Goal: Information Seeking & Learning: Learn about a topic

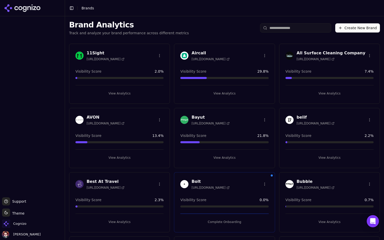
click at [278, 30] on input "search" at bounding box center [295, 27] width 71 height 9
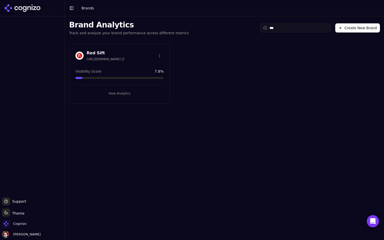
type input "***"
click at [28, 221] on div "Cognizo" at bounding box center [32, 224] width 61 height 10
click at [18, 225] on span "Cognizo" at bounding box center [19, 223] width 13 height 5
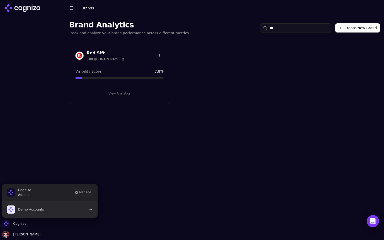
click at [62, 216] on button "Demo Accounts" at bounding box center [50, 209] width 96 height 16
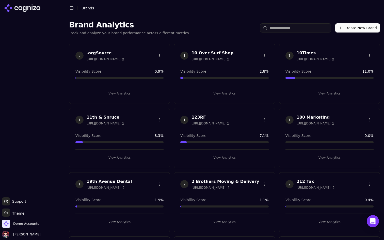
click at [277, 30] on input "search" at bounding box center [295, 27] width 71 height 9
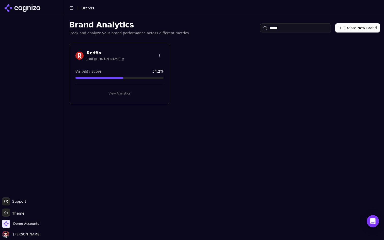
type input "******"
click at [140, 91] on button "View Analytics" at bounding box center [119, 93] width 88 height 8
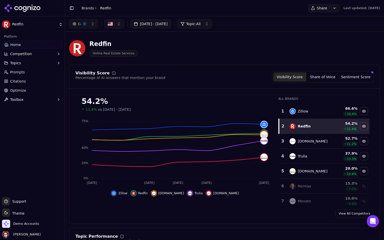
click at [39, 66] on button "Topics" at bounding box center [32, 63] width 61 height 8
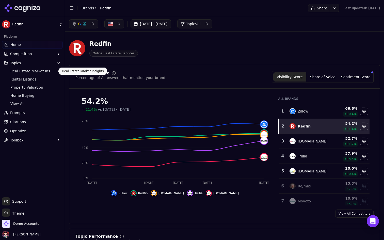
click at [40, 62] on button "Topics" at bounding box center [32, 63] width 61 height 8
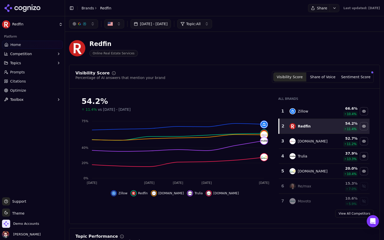
click at [32, 71] on link "Prompts" at bounding box center [32, 72] width 61 height 8
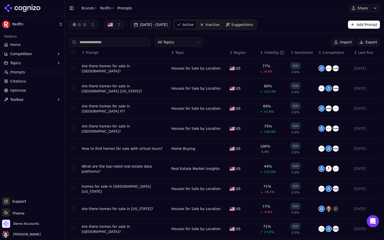
click at [180, 38] on html "Redfin Platform Home Competition Topics Prompts Citations Optimize Toolbox Supp…" at bounding box center [192, 120] width 384 height 240
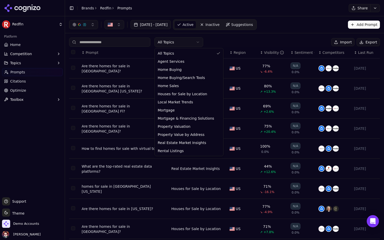
click at [244, 37] on html "Redfin Platform Home Competition Topics Prompts Citations Optimize Toolbox Supp…" at bounding box center [192, 120] width 384 height 240
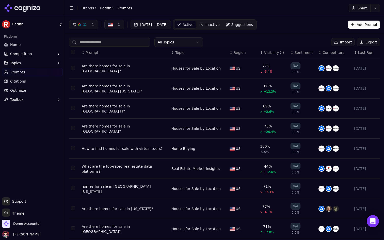
click at [184, 39] on html "Redfin Platform Home Competition Topics Prompts Citations Optimize Toolbox Supp…" at bounding box center [192, 120] width 384 height 240
click at [189, 45] on html "Redfin Platform Home Competition Topics Prompts Citations Optimize Toolbox Supp…" at bounding box center [192, 120] width 384 height 240
click at [71, 9] on button "Toggle Sidebar" at bounding box center [71, 8] width 7 height 7
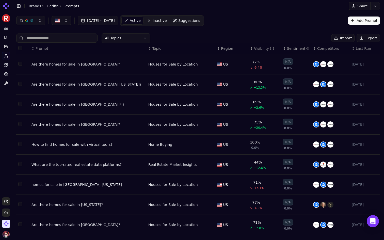
click at [19, 7] on button "Toggle Sidebar" at bounding box center [18, 6] width 7 height 7
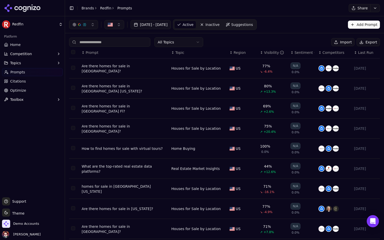
click at [40, 225] on div "Demo Accounts" at bounding box center [32, 224] width 61 height 10
click at [31, 225] on span "Demo Accounts" at bounding box center [26, 223] width 26 height 5
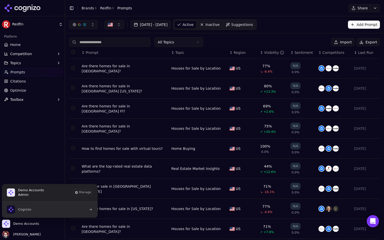
click at [55, 208] on button "Cognizo" at bounding box center [50, 209] width 96 height 16
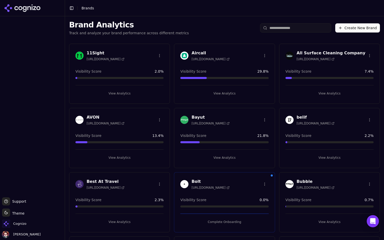
click at [364, 28] on button "Create New Brand" at bounding box center [357, 27] width 45 height 9
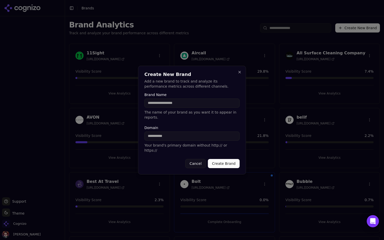
click at [189, 138] on input "Domain" at bounding box center [191, 135] width 95 height 9
click at [238, 74] on button "Close" at bounding box center [239, 72] width 4 height 4
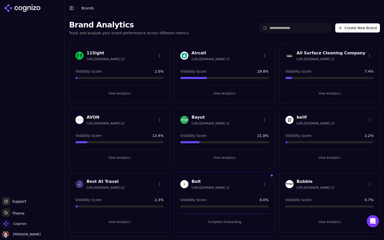
click at [23, 219] on ul "Support Support Toggle theme Theme Cognizo Deniz Ozcan" at bounding box center [32, 217] width 61 height 41
click at [18, 227] on span "Cognizo" at bounding box center [14, 223] width 24 height 8
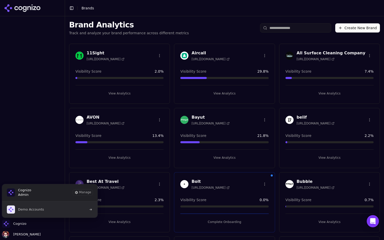
click at [51, 208] on button "Demo Accounts" at bounding box center [50, 209] width 96 height 16
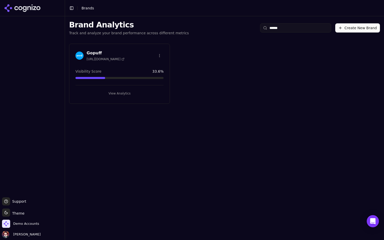
type input "******"
click at [126, 96] on button "View Analytics" at bounding box center [119, 93] width 88 height 8
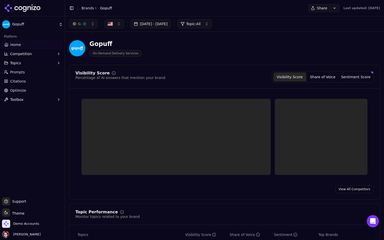
click at [48, 62] on button "Topics" at bounding box center [32, 63] width 61 height 8
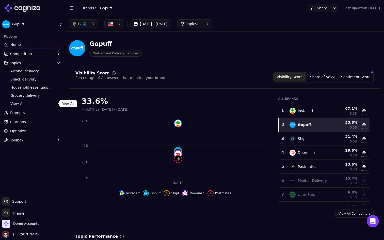
click at [26, 103] on span "View All" at bounding box center [32, 103] width 44 height 5
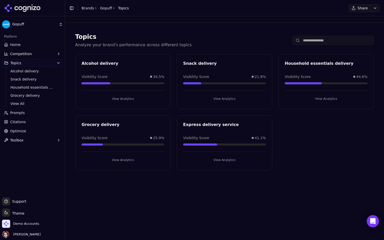
click at [33, 114] on link "Prompts" at bounding box center [32, 113] width 61 height 8
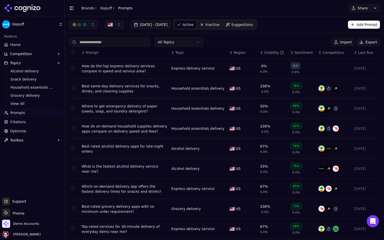
click at [174, 41] on html "Gopuff Platform Home Competition Topics Alcohol delivery Snack delivery Househo…" at bounding box center [192, 120] width 384 height 240
click at [193, 41] on html "Gopuff Platform Home Competition Topics Alcohol delivery Snack delivery Househo…" at bounding box center [192, 120] width 384 height 240
click at [26, 104] on span "View All" at bounding box center [32, 103] width 44 height 5
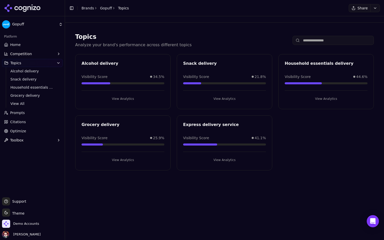
click at [18, 115] on span "Prompts" at bounding box center [17, 112] width 15 height 5
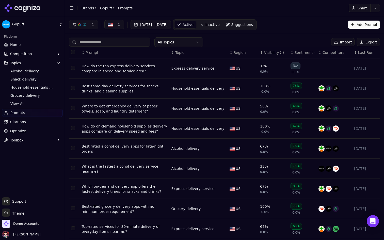
click at [38, 43] on link "Home" at bounding box center [32, 45] width 61 height 8
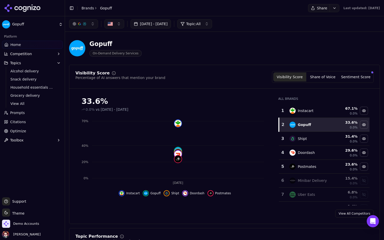
click at [117, 24] on button "button" at bounding box center [114, 23] width 20 height 9
click at [30, 115] on link "Prompts" at bounding box center [32, 113] width 61 height 8
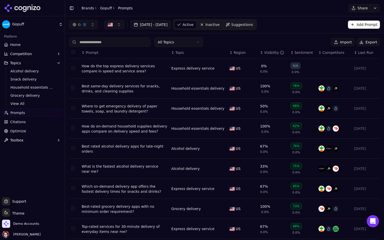
click at [253, 24] on span "Suggestions" at bounding box center [242, 24] width 22 height 5
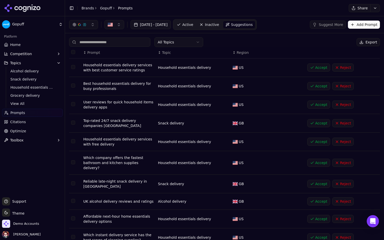
click at [43, 25] on html "Gopuff Platform Home Competition Topics Alcohol delivery Snack delivery Househo…" at bounding box center [192, 120] width 384 height 240
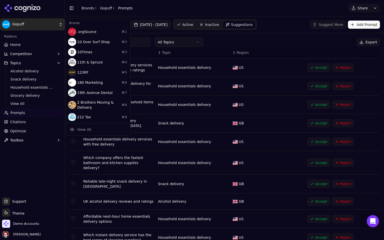
click at [43, 25] on html "Gopuff Platform Home Competition Topics Alcohol delivery Snack delivery Househo…" at bounding box center [192, 120] width 384 height 240
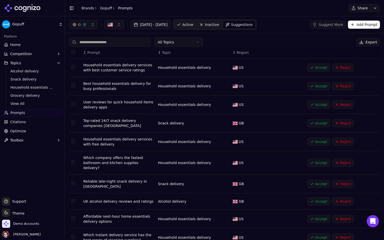
click at [33, 125] on link "Citations" at bounding box center [32, 122] width 61 height 8
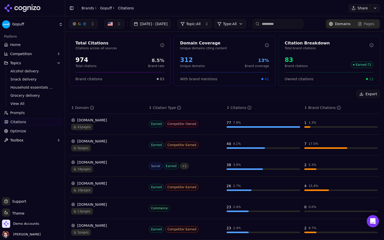
scroll to position [100, 0]
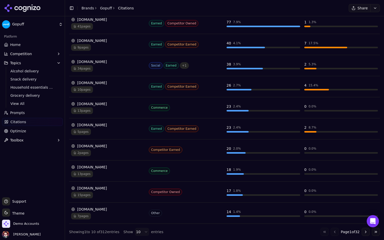
click at [367, 233] on button "Go to next page" at bounding box center [365, 232] width 8 height 8
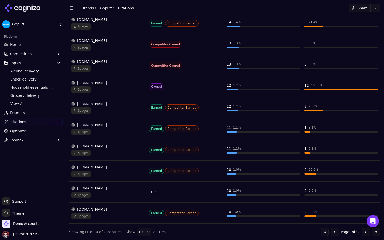
click at [361, 232] on div "Go to first page Go to previous page Page 2 of 32 Go to next page Go to last pa…" at bounding box center [349, 232] width 59 height 8
click at [363, 232] on button "Go to next page" at bounding box center [365, 232] width 8 height 8
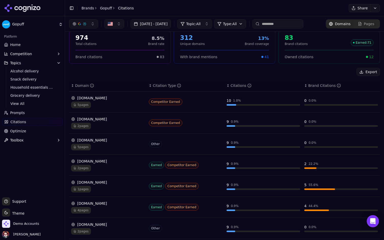
scroll to position [0, 0]
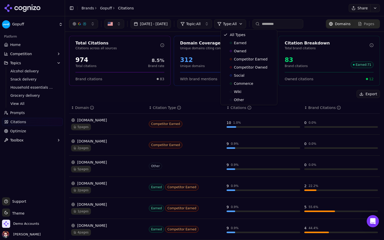
click at [247, 24] on html "Gopuff Platform Home Competition Topics Alcohol delivery Snack delivery Househo…" at bounding box center [192, 120] width 384 height 240
click at [246, 50] on div "Owned" at bounding box center [249, 51] width 54 height 8
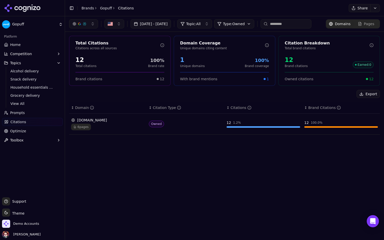
click at [177, 124] on div "Owned" at bounding box center [186, 124] width 74 height 7
click at [109, 122] on div "gopuff.com" at bounding box center [108, 119] width 74 height 5
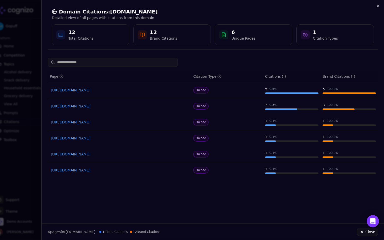
click at [28, 162] on div at bounding box center [192, 120] width 384 height 240
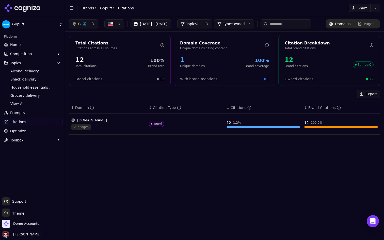
click at [36, 116] on link "Prompts" at bounding box center [32, 113] width 61 height 8
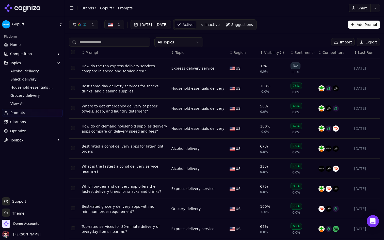
click at [42, 51] on button "Competition" at bounding box center [32, 54] width 61 height 8
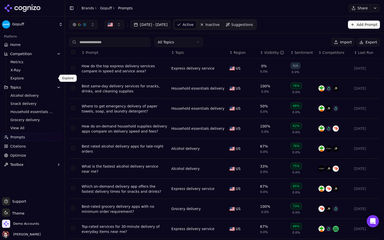
click at [32, 80] on span "Explore" at bounding box center [32, 78] width 44 height 5
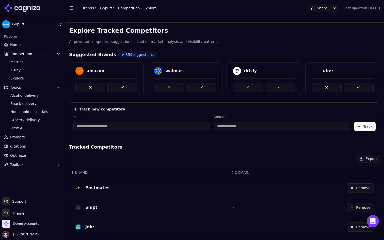
click at [28, 44] on link "Home" at bounding box center [32, 45] width 61 height 8
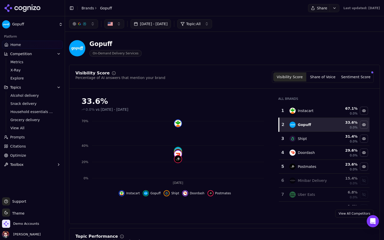
click at [326, 7] on html "Gopuff Platform Home Competition Metrics X-Ray Explore Topics Alcohol delivery …" at bounding box center [192, 120] width 384 height 240
click at [88, 23] on button "button" at bounding box center [83, 23] width 29 height 9
click at [202, 61] on header "Gopuff On-Demand Delivery Services" at bounding box center [224, 50] width 311 height 29
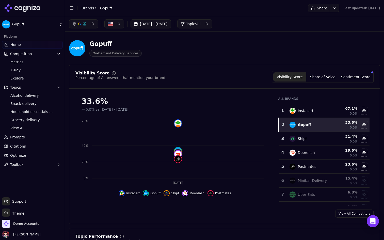
click at [24, 137] on link "Prompts" at bounding box center [32, 137] width 61 height 8
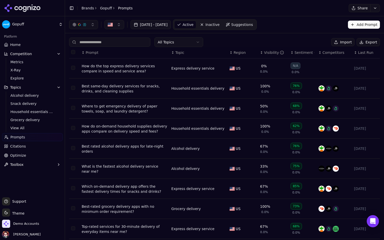
click at [193, 45] on html "Gopuff Platform Home Competition Metrics X-Ray Explore Topics Alcohol delivery …" at bounding box center [192, 120] width 384 height 240
click at [197, 43] on html "Gopuff Platform Home Competition Metrics X-Ray Explore Topics Alcohol delivery …" at bounding box center [192, 120] width 384 height 240
click at [238, 47] on html "Gopuff Platform Home Competition Metrics X-Ray Explore Topics Alcohol delivery …" at bounding box center [192, 120] width 384 height 240
click at [43, 44] on link "Home" at bounding box center [32, 45] width 61 height 8
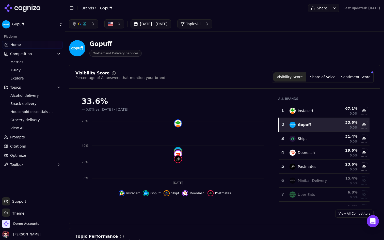
click at [217, 18] on div "Jul 14, 2025 - Aug 13, 2025 Topic: All" at bounding box center [224, 23] width 319 height 15
click at [211, 26] on button "Topic: All" at bounding box center [194, 23] width 35 height 9
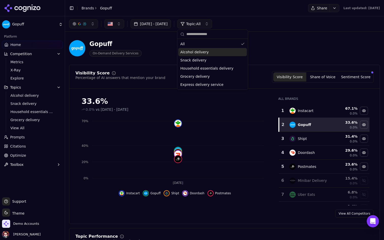
click at [262, 45] on div "Gopuff On-Demand Delivery Services" at bounding box center [182, 48] width 227 height 17
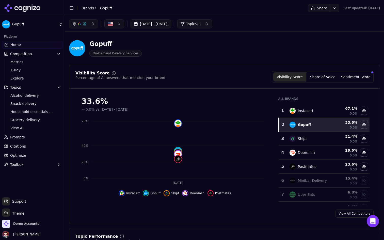
click at [100, 43] on div "Gopuff" at bounding box center [115, 44] width 52 height 8
click at [135, 43] on div "Gopuff" at bounding box center [115, 44] width 52 height 8
click at [48, 21] on html "Gopuff Platform Home Competition Metrics X-Ray Explore Topics Alcohol delivery …" at bounding box center [192, 120] width 384 height 240
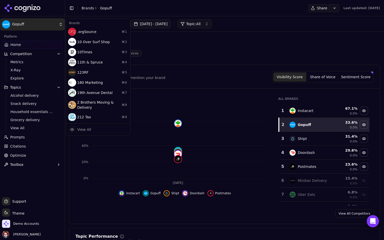
click at [25, 222] on html "Gopuff Platform Home Competition Metrics X-Ray Explore Topics Alcohol delivery …" at bounding box center [192, 120] width 384 height 240
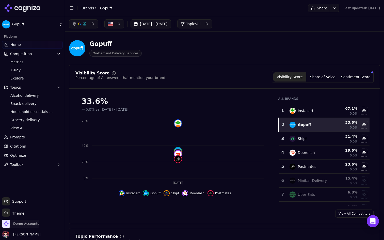
click at [21, 223] on span "Demo Accounts" at bounding box center [26, 223] width 26 height 5
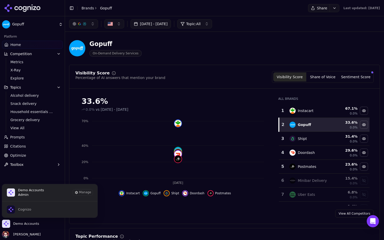
click at [186, 56] on div "Gopuff On-Demand Delivery Services" at bounding box center [182, 48] width 227 height 17
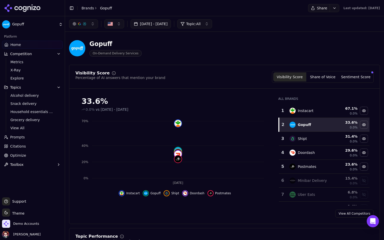
click at [32, 131] on link "View All" at bounding box center [32, 127] width 48 height 7
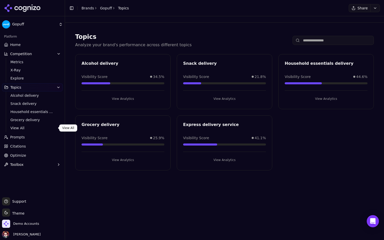
click at [26, 128] on span "View All" at bounding box center [32, 127] width 44 height 5
click at [28, 139] on link "Prompts" at bounding box center [32, 137] width 61 height 8
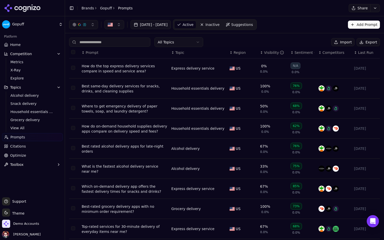
click at [29, 150] on ul "Home Competition Metrics X-Ray Explore Topics Alcohol delivery Snack delivery H…" at bounding box center [32, 105] width 61 height 128
click at [34, 146] on link "Citations" at bounding box center [32, 146] width 61 height 8
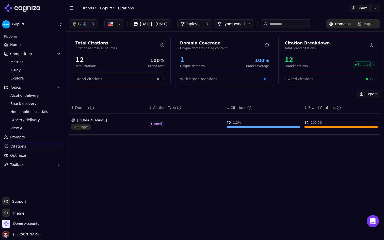
click at [23, 155] on span "Optimize" at bounding box center [18, 155] width 16 height 5
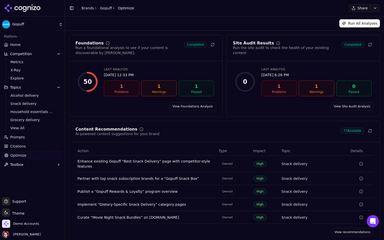
click at [343, 232] on link "View recommendations" at bounding box center [352, 232] width 42 height 8
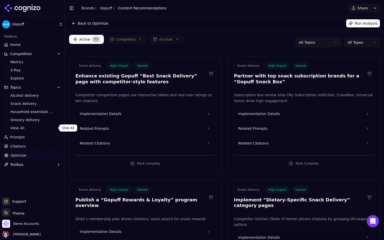
click at [26, 147] on link "Citations" at bounding box center [32, 146] width 61 height 8
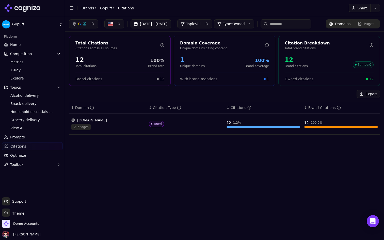
click at [253, 24] on html "Gopuff Platform Home Competition Metrics X-Ray Explore Topics Alcohol delivery …" at bounding box center [192, 120] width 384 height 240
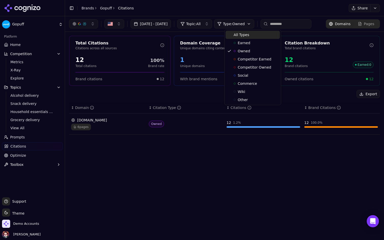
click at [248, 33] on span "All Types" at bounding box center [240, 34] width 15 height 5
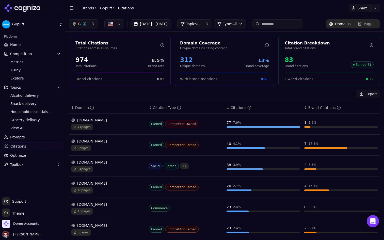
click at [206, 92] on div "Export" at bounding box center [224, 94] width 311 height 8
click at [21, 154] on span "Optimize" at bounding box center [18, 155] width 16 height 5
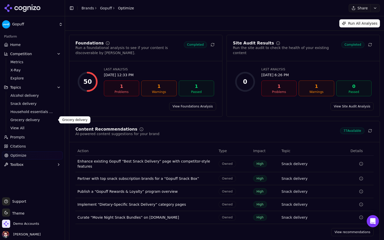
click at [32, 139] on link "Prompts" at bounding box center [32, 137] width 61 height 8
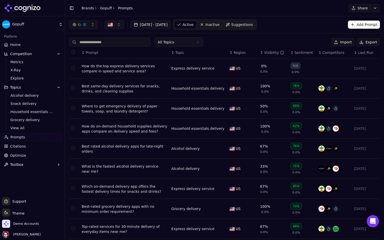
click at [35, 146] on link "Citations" at bounding box center [32, 146] width 61 height 8
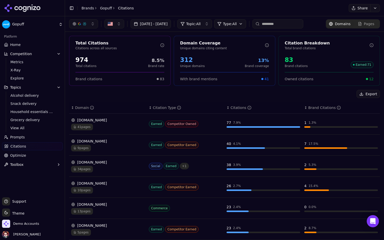
click at [116, 129] on div "41 pages" at bounding box center [108, 127] width 74 height 7
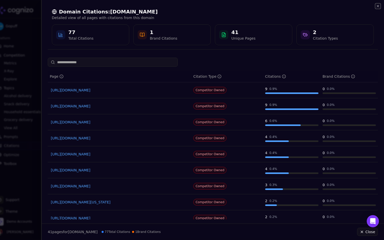
click at [378, 6] on icon "button" at bounding box center [378, 6] width 2 height 2
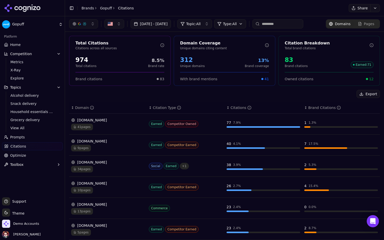
click at [32, 49] on ul "Home Competition Metrics X-Ray Explore Topics Alcohol delivery Snack delivery H…" at bounding box center [32, 105] width 61 height 128
click at [29, 47] on link "Home" at bounding box center [32, 45] width 61 height 8
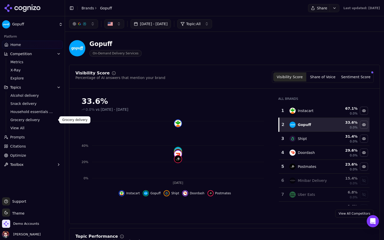
click at [37, 121] on span "Grocery delivery" at bounding box center [32, 119] width 44 height 5
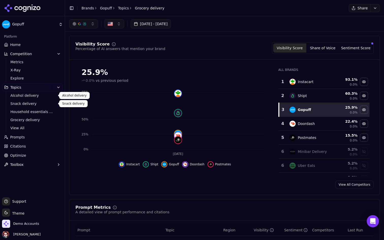
click at [30, 97] on span "Alcohol delivery" at bounding box center [32, 95] width 44 height 5
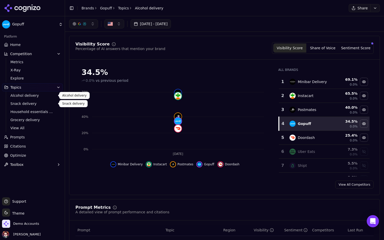
click at [30, 101] on span "Snack delivery" at bounding box center [32, 103] width 44 height 5
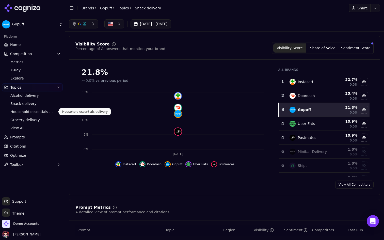
click at [39, 109] on link "Household essentials delivery" at bounding box center [32, 111] width 48 height 7
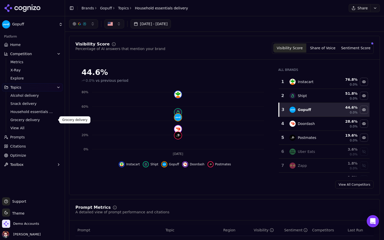
click at [41, 119] on span "Grocery delivery" at bounding box center [32, 119] width 44 height 5
click at [30, 128] on span "View All" at bounding box center [32, 127] width 44 height 5
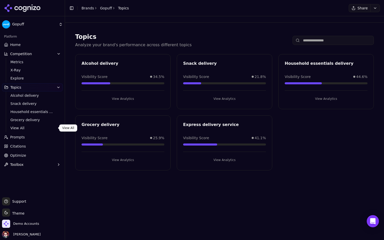
click at [34, 139] on link "Prompts" at bounding box center [32, 137] width 61 height 8
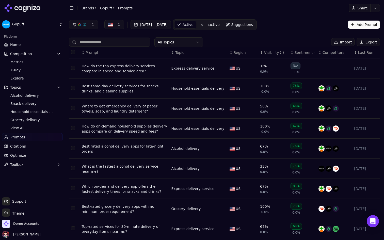
click at [265, 52] on div "Visibility" at bounding box center [274, 52] width 20 height 5
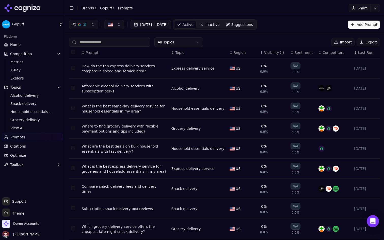
click at [265, 52] on div "Visibility" at bounding box center [274, 52] width 20 height 5
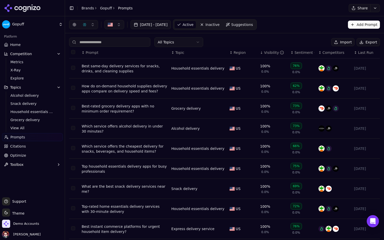
click at [186, 41] on html "Gopuff Platform Home Competition Metrics X-Ray Explore Topics Alcohol delivery …" at bounding box center [192, 120] width 384 height 240
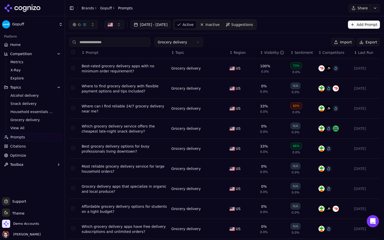
scroll to position [37, 0]
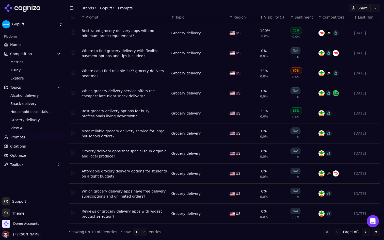
click at [366, 231] on button "Go to next page" at bounding box center [365, 232] width 8 height 8
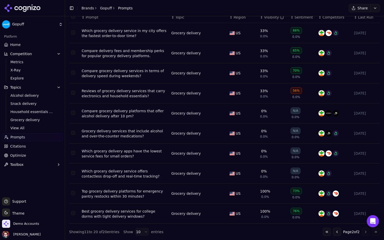
scroll to position [0, 0]
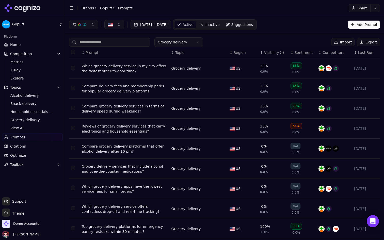
click at [219, 24] on span "Inactive" at bounding box center [212, 24] width 14 height 5
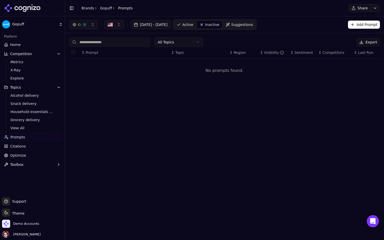
click at [196, 24] on link "Active" at bounding box center [185, 25] width 22 height 8
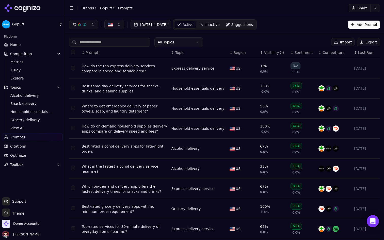
click at [237, 49] on th "↕ Region" at bounding box center [242, 52] width 30 height 11
click at [236, 52] on span "Region" at bounding box center [239, 52] width 12 height 5
click at [238, 51] on span "Region" at bounding box center [239, 52] width 12 height 5
click at [268, 56] on th "↕ Visibility" at bounding box center [273, 52] width 30 height 11
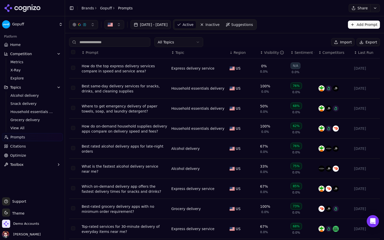
click at [264, 51] on div "Visibility" at bounding box center [274, 52] width 20 height 5
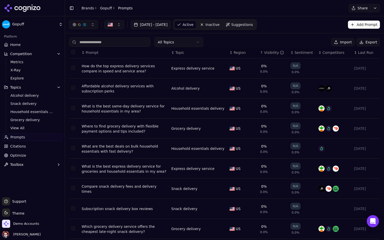
click at [264, 51] on div "Visibility" at bounding box center [274, 52] width 20 height 5
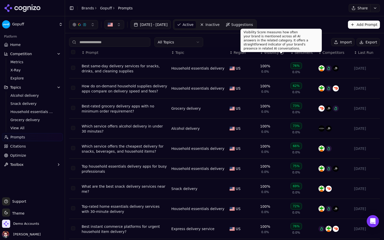
click at [296, 51] on div "Sentiment" at bounding box center [304, 52] width 20 height 5
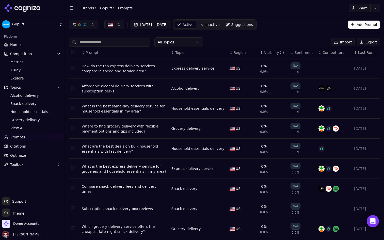
click at [296, 51] on div "Sentiment" at bounding box center [304, 52] width 20 height 5
